Goal: Task Accomplishment & Management: Complete application form

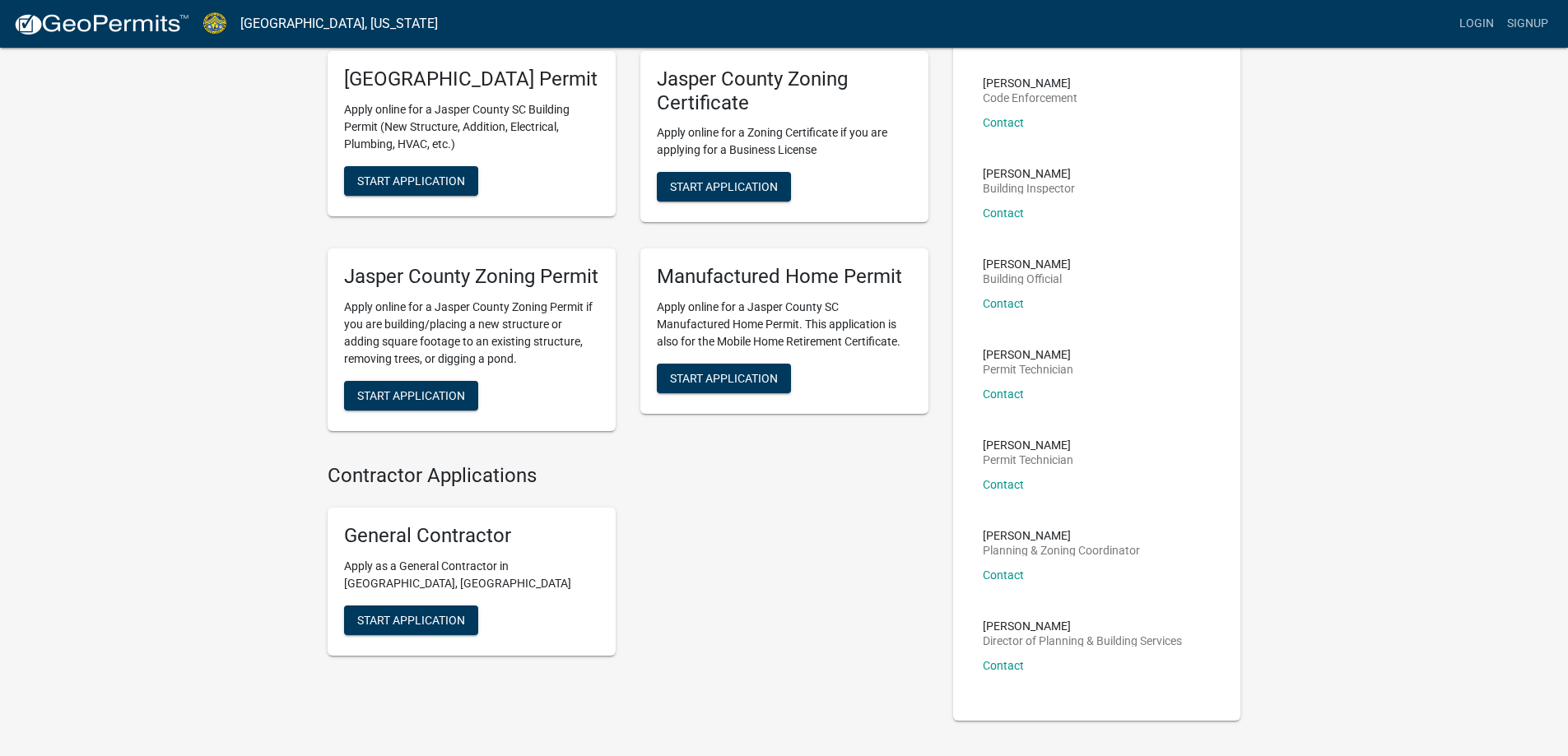
scroll to position [29, 0]
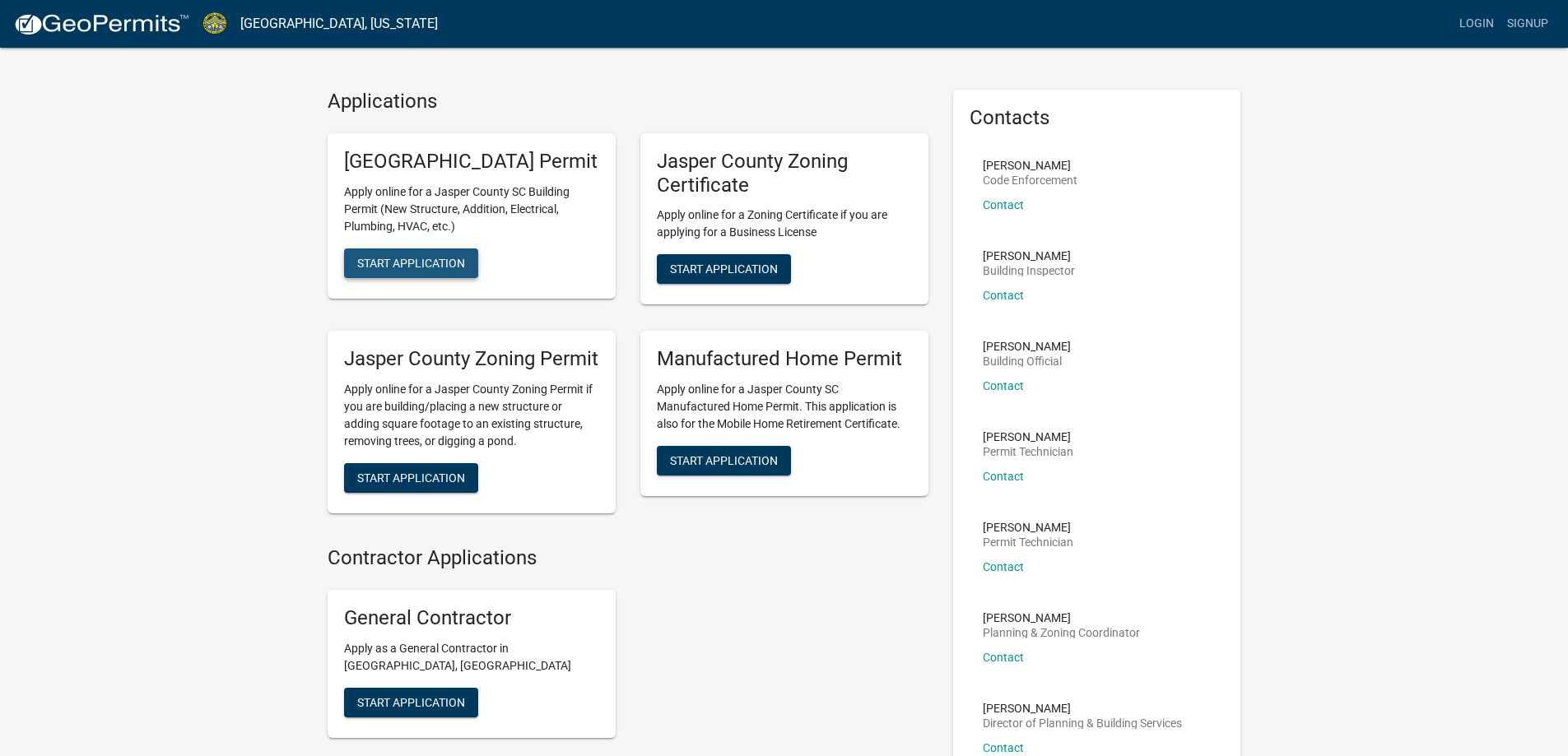
click at [405, 278] on button "Start Application" at bounding box center [411, 263] width 134 height 30
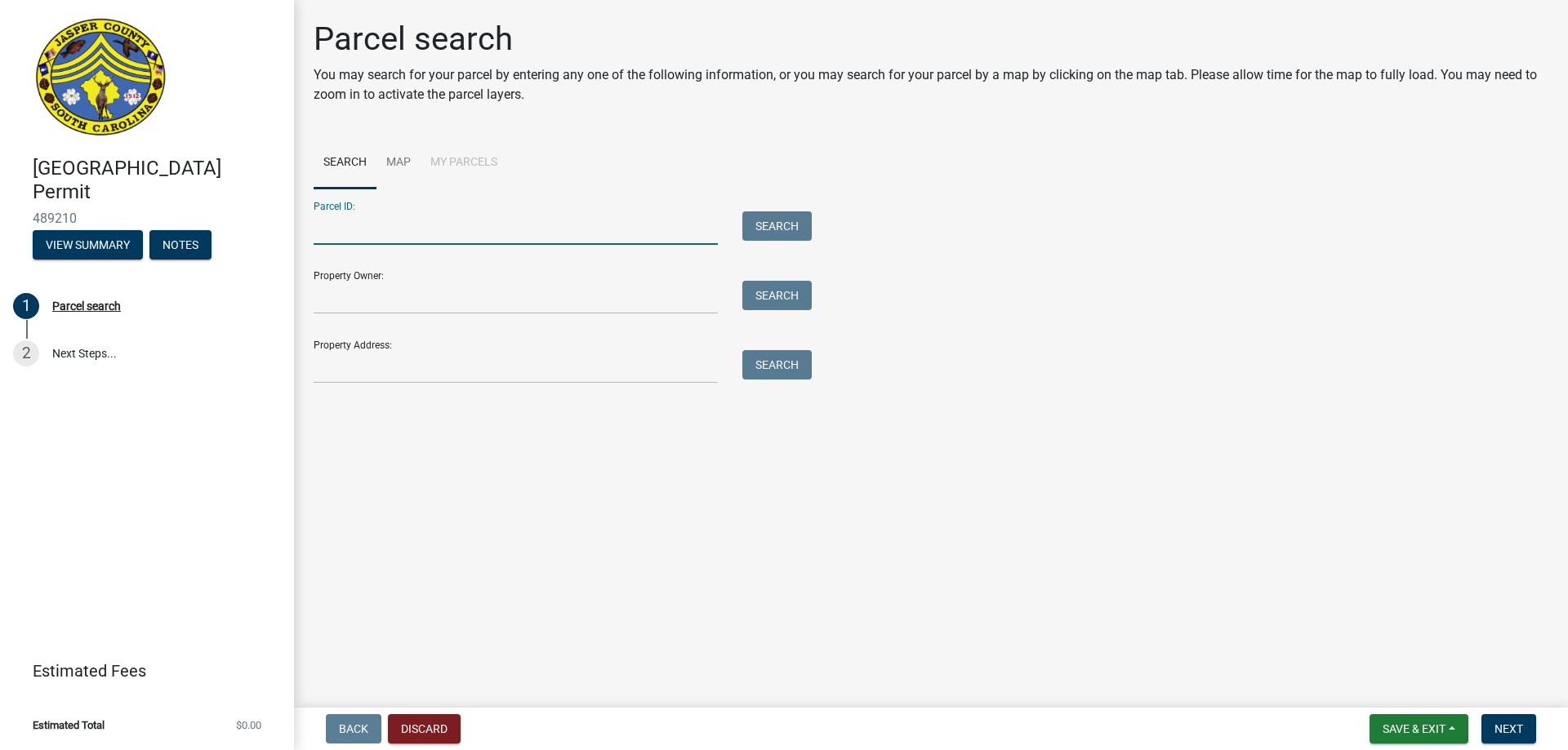
click at [593, 230] on input "Parcel ID:" at bounding box center [515, 228] width 405 height 33
type input "[PHONE_NUMBER]"
click at [506, 286] on input "Property Owner:" at bounding box center [515, 298] width 405 height 33
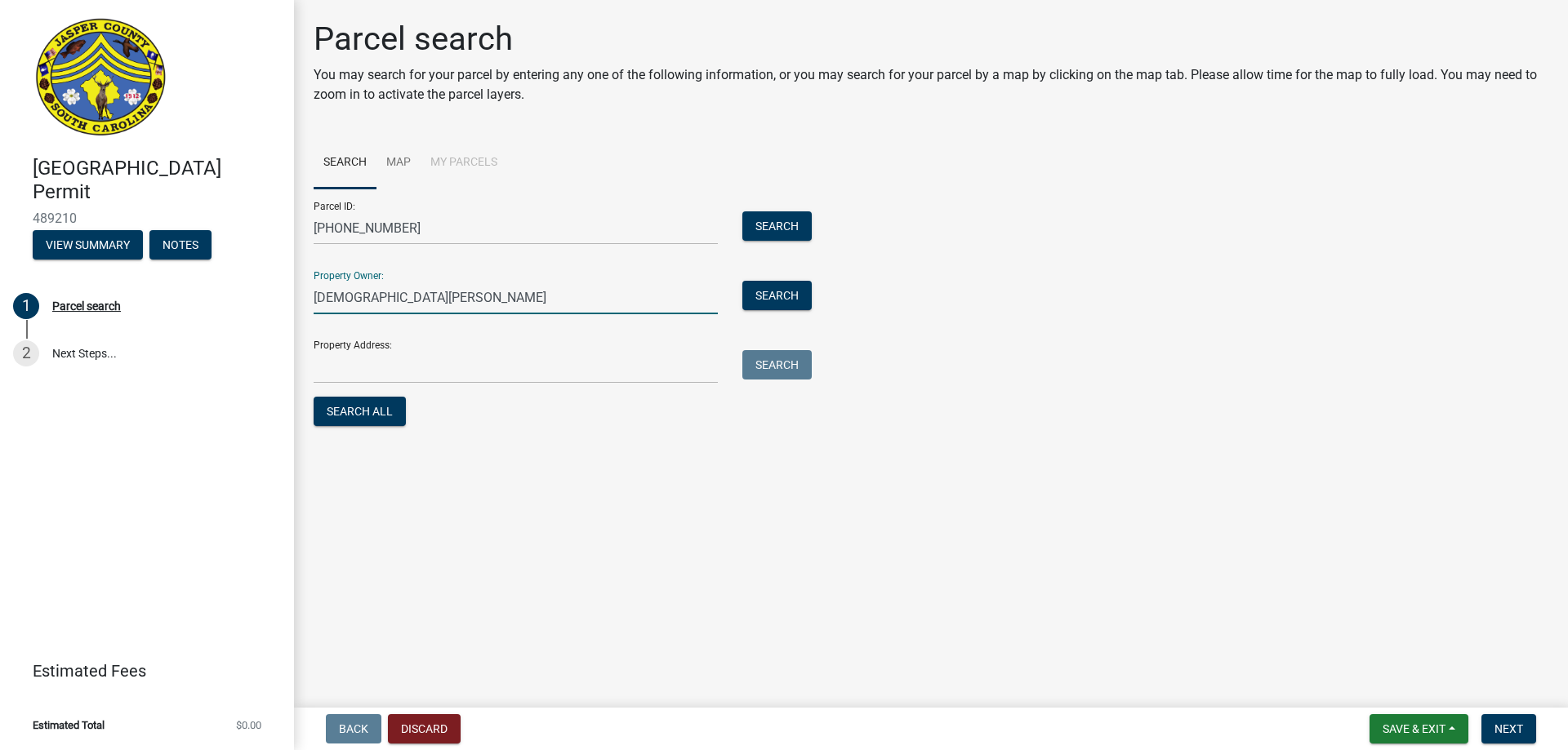
type input "[DEMOGRAPHIC_DATA][PERSON_NAME]"
click at [452, 365] on input "Property Address:" at bounding box center [515, 366] width 405 height 33
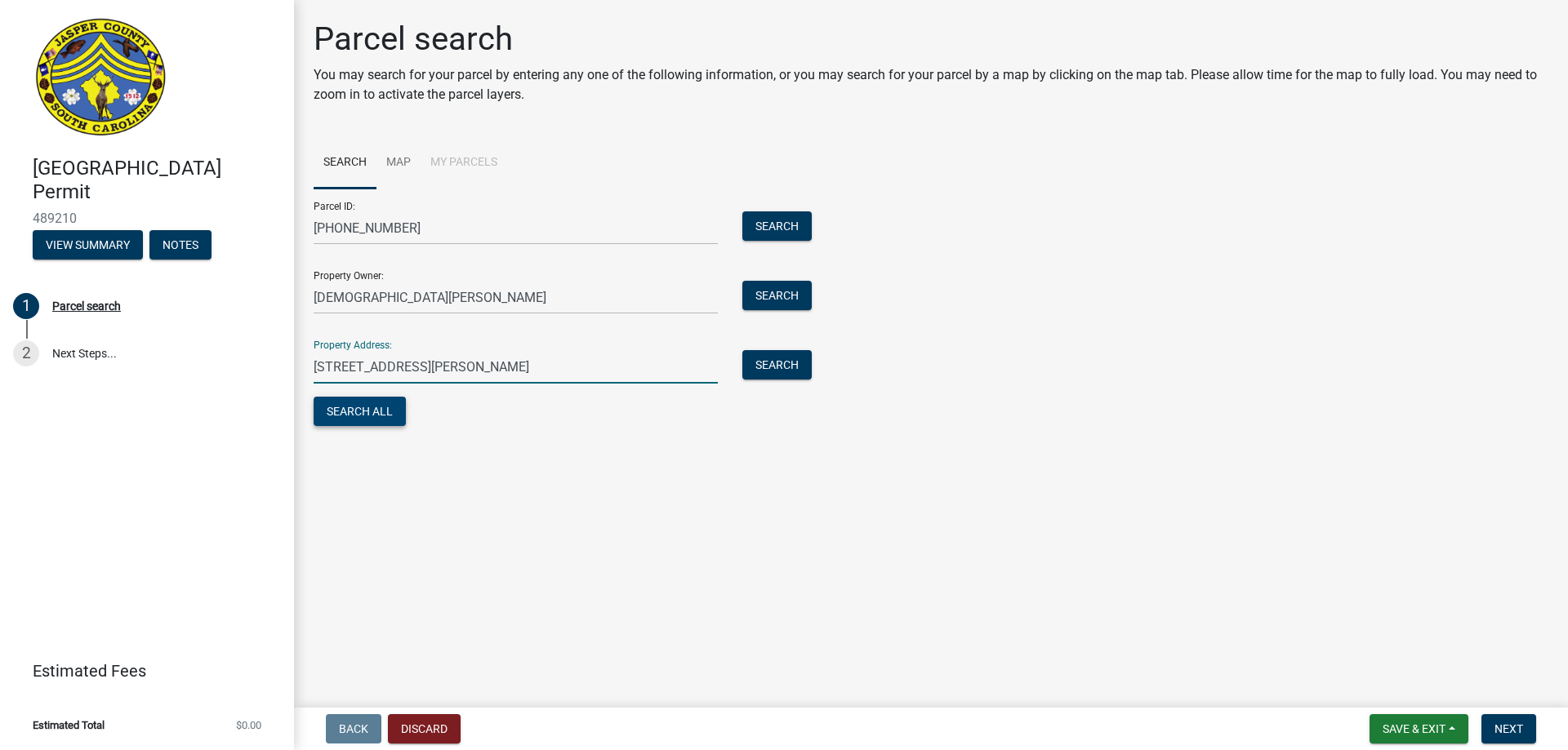
type input "[STREET_ADDRESS][PERSON_NAME]"
click at [382, 413] on button "Search All" at bounding box center [360, 412] width 93 height 30
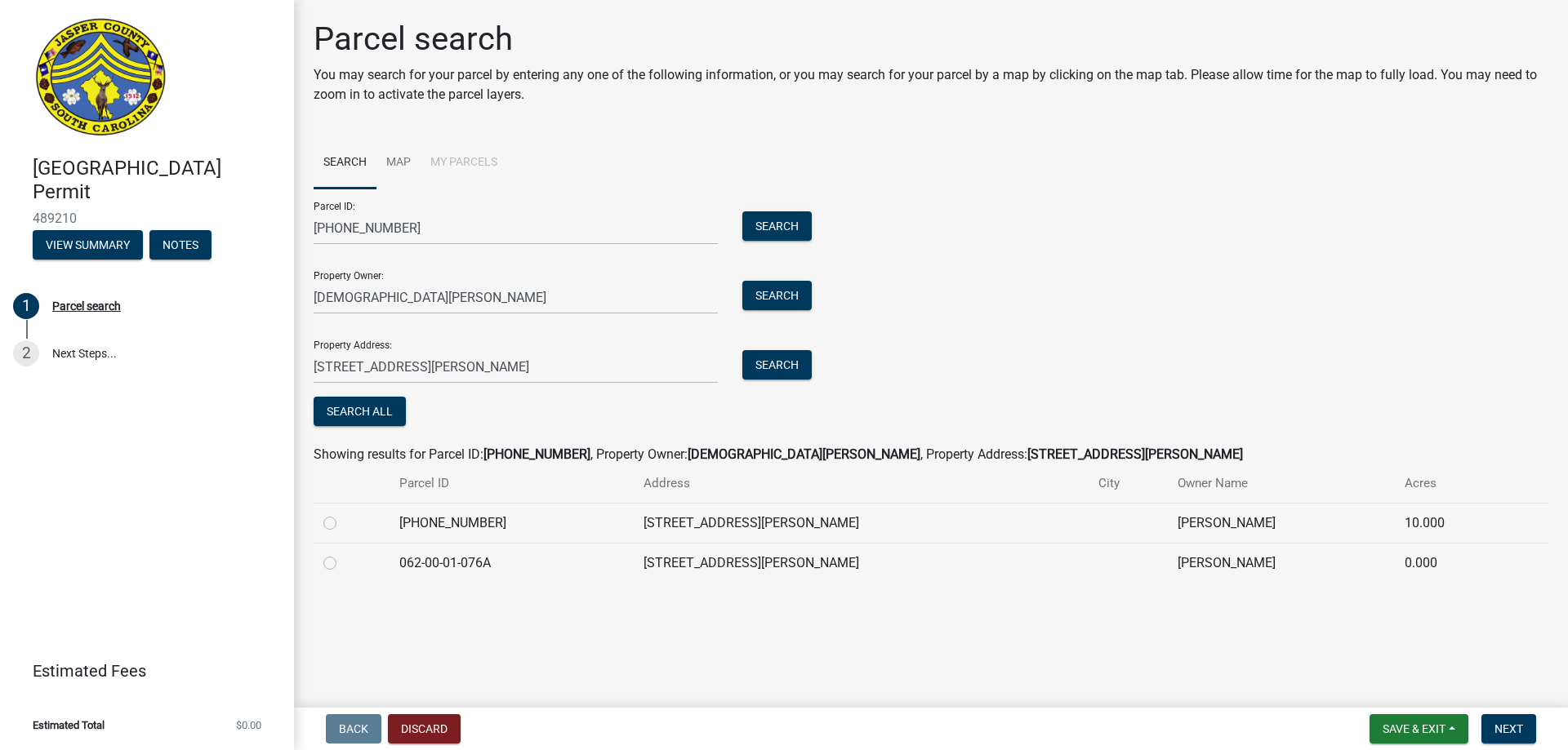
click at [343, 514] on label at bounding box center [343, 514] width 0 height 0
click at [343, 523] on input "radio" at bounding box center [348, 518] width 11 height 11
radio input "true"
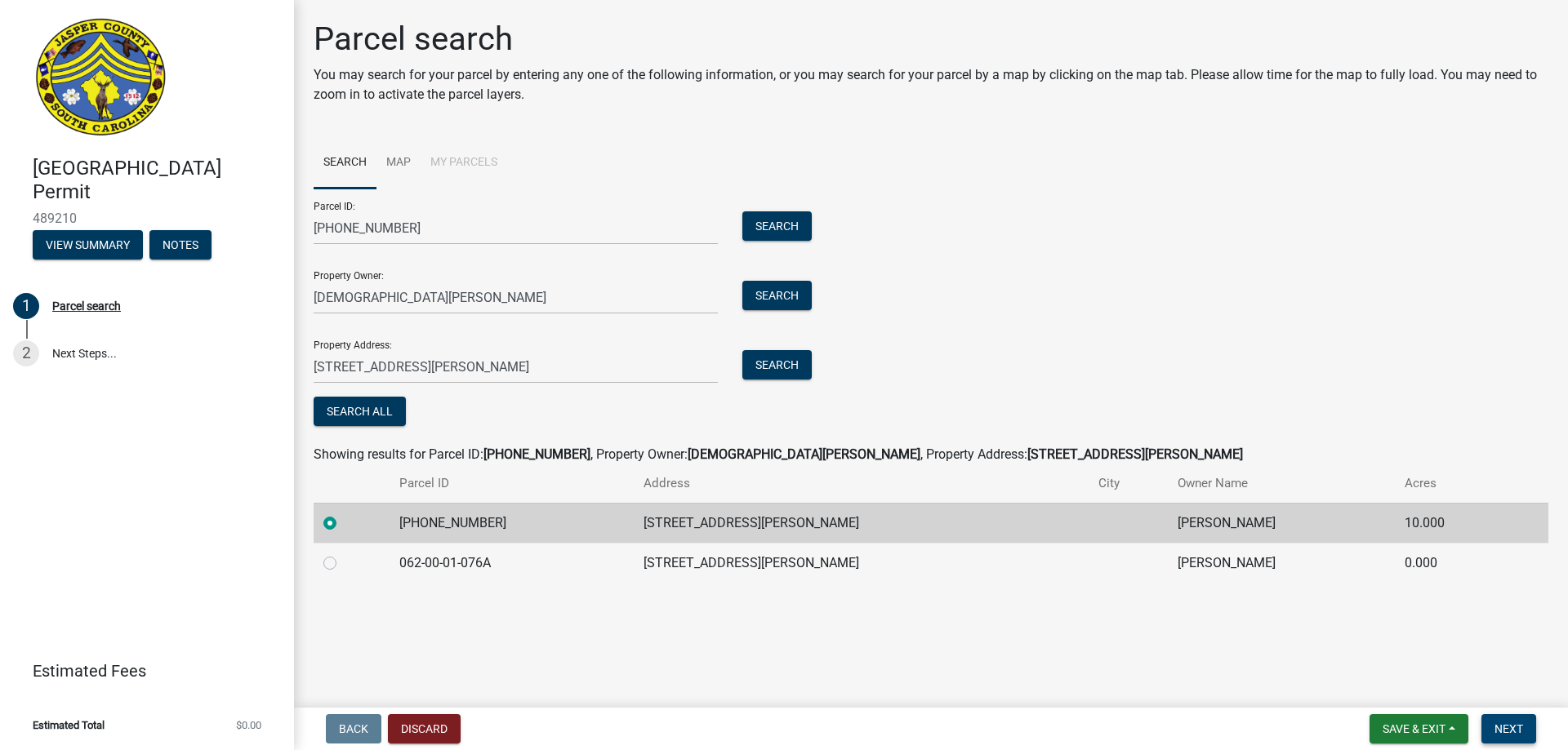
click at [1518, 729] on span "Next" at bounding box center [1508, 729] width 29 height 13
